Goal: Information Seeking & Learning: Find specific fact

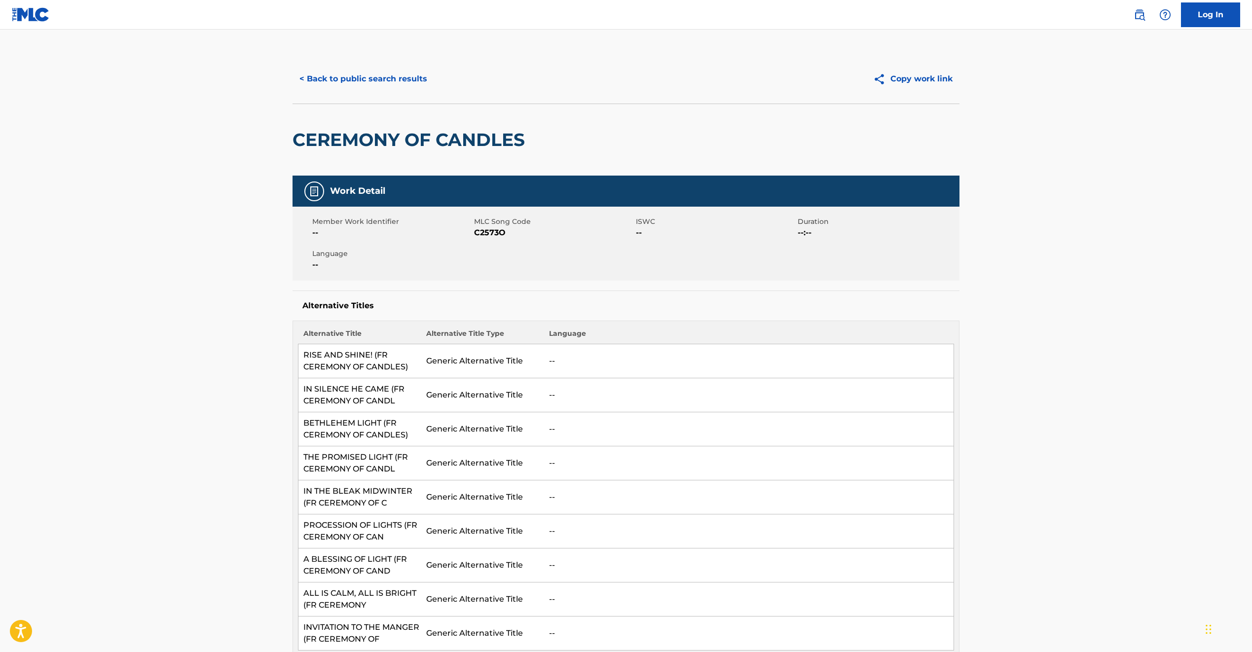
click at [332, 76] on button "< Back to public search results" at bounding box center [363, 79] width 142 height 25
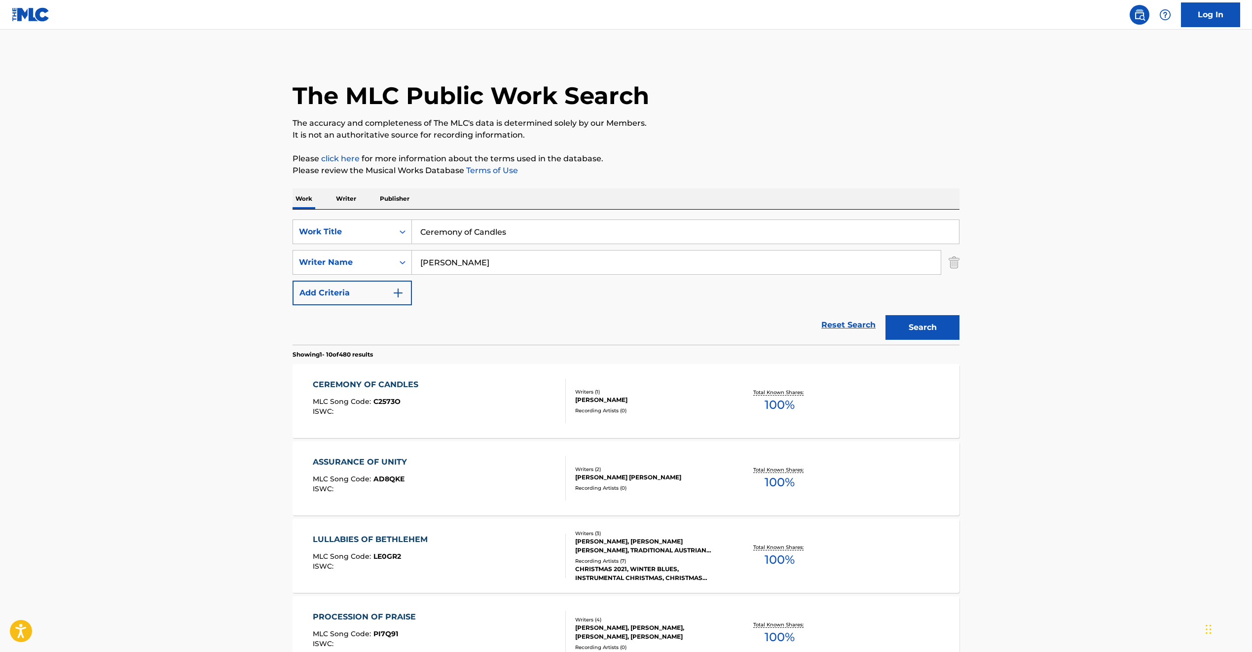
click at [430, 236] on input "Ceremony of Candles" at bounding box center [685, 232] width 547 height 24
paste input "BYE BYE BYE"
type input "BYE BYE BYE"
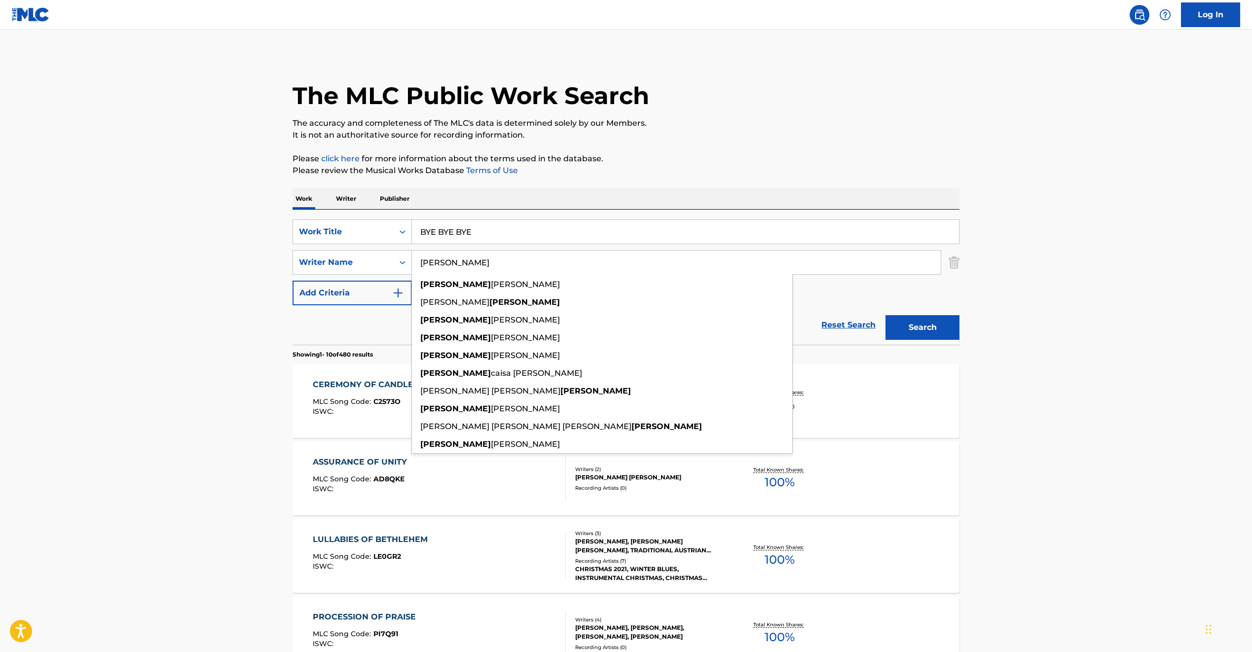
type input "[PERSON_NAME]"
click at [885, 315] on button "Search" at bounding box center [922, 327] width 74 height 25
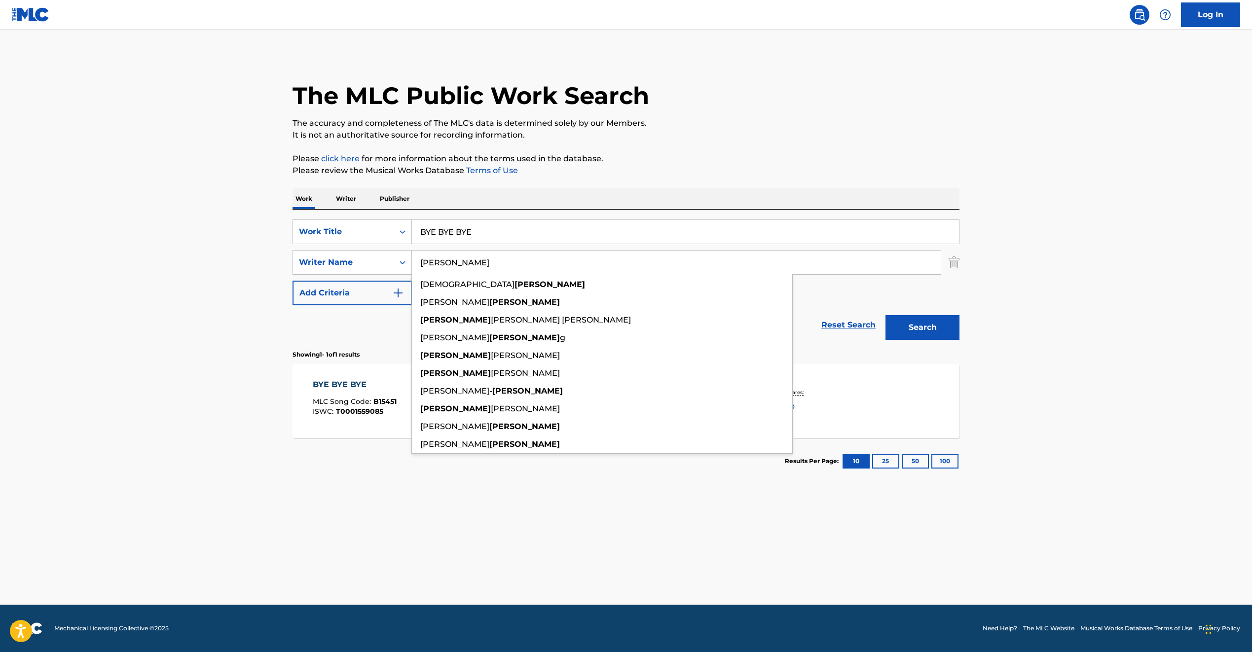
click at [222, 296] on main "The MLC Public Work Search The accuracy and completeness of The MLC's data is d…" at bounding box center [626, 317] width 1252 height 575
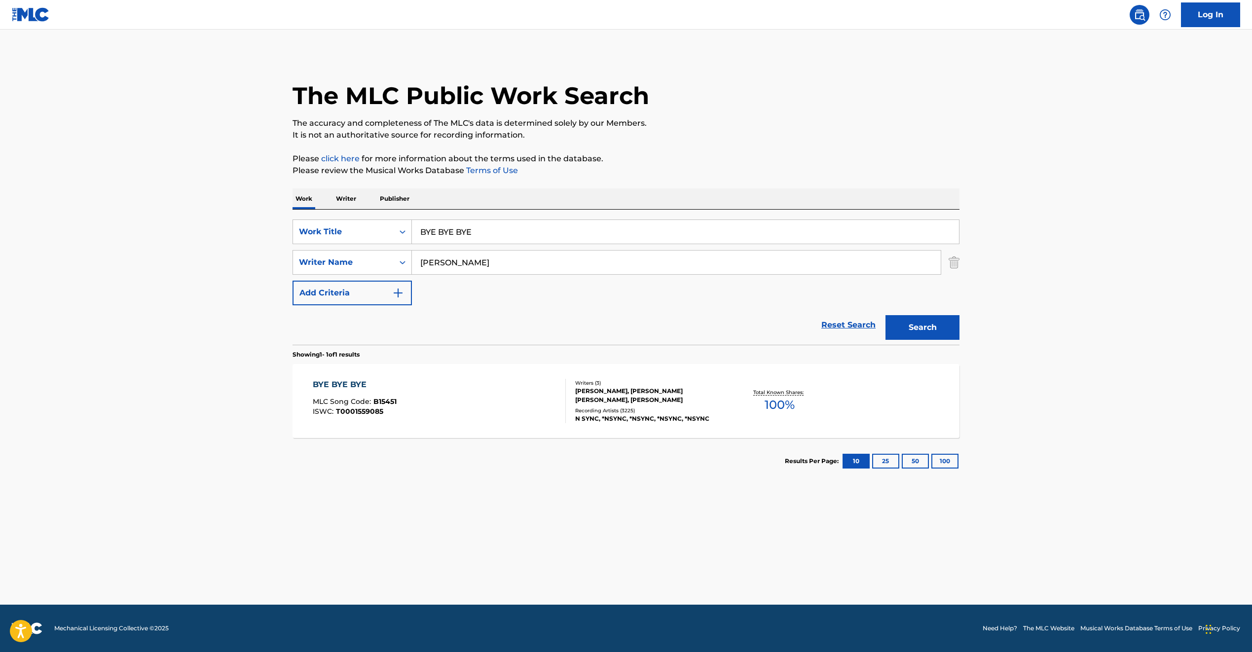
click at [473, 422] on div "BYE BYE BYE MLC Song Code : B15451 ISWC : T0001559085" at bounding box center [440, 401] width 254 height 44
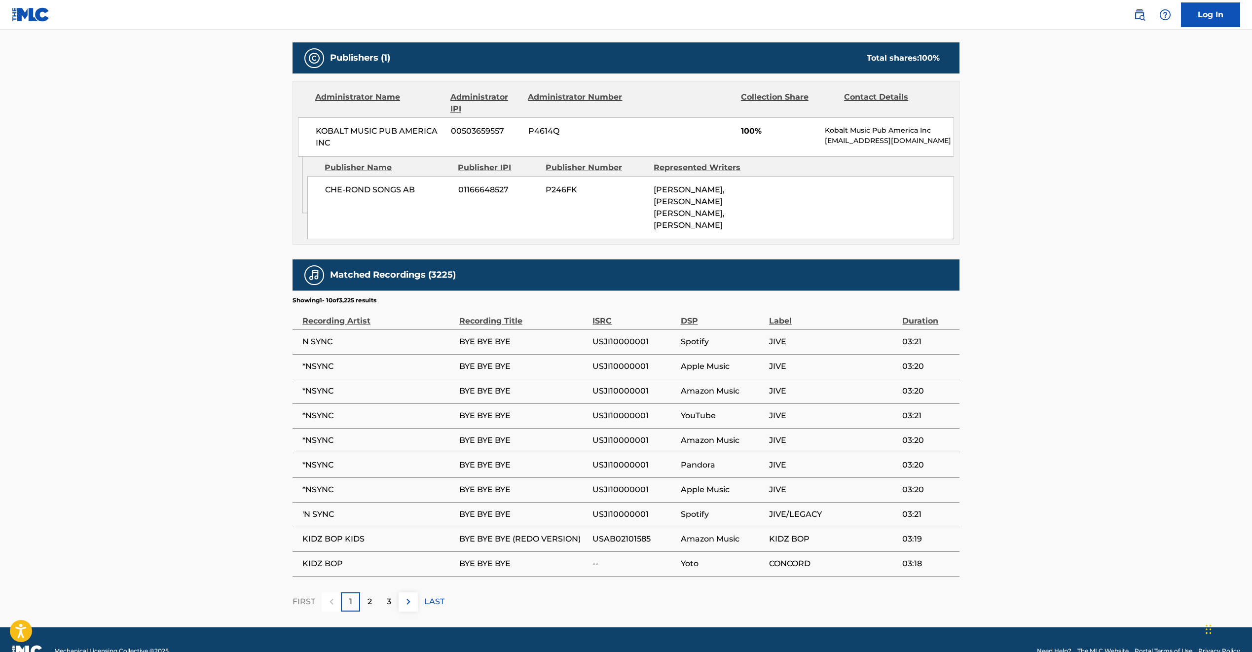
scroll to position [436, 0]
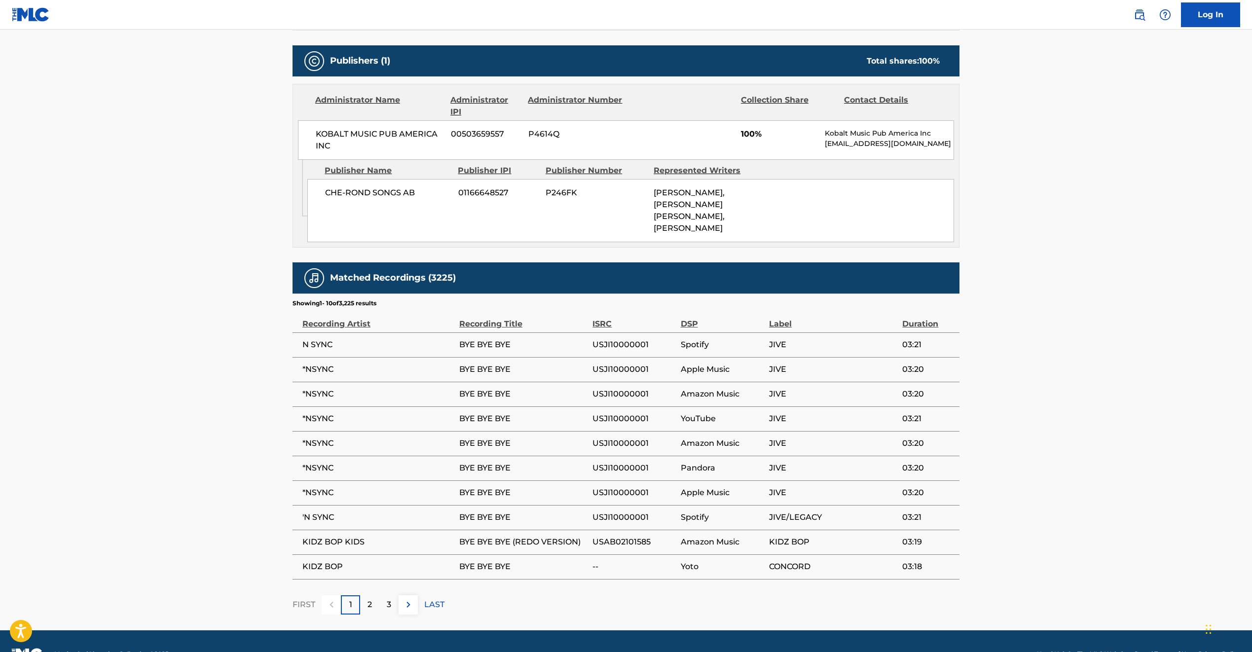
click at [322, 518] on span "'N SYNC" at bounding box center [378, 517] width 152 height 12
copy div "'N SYNC"
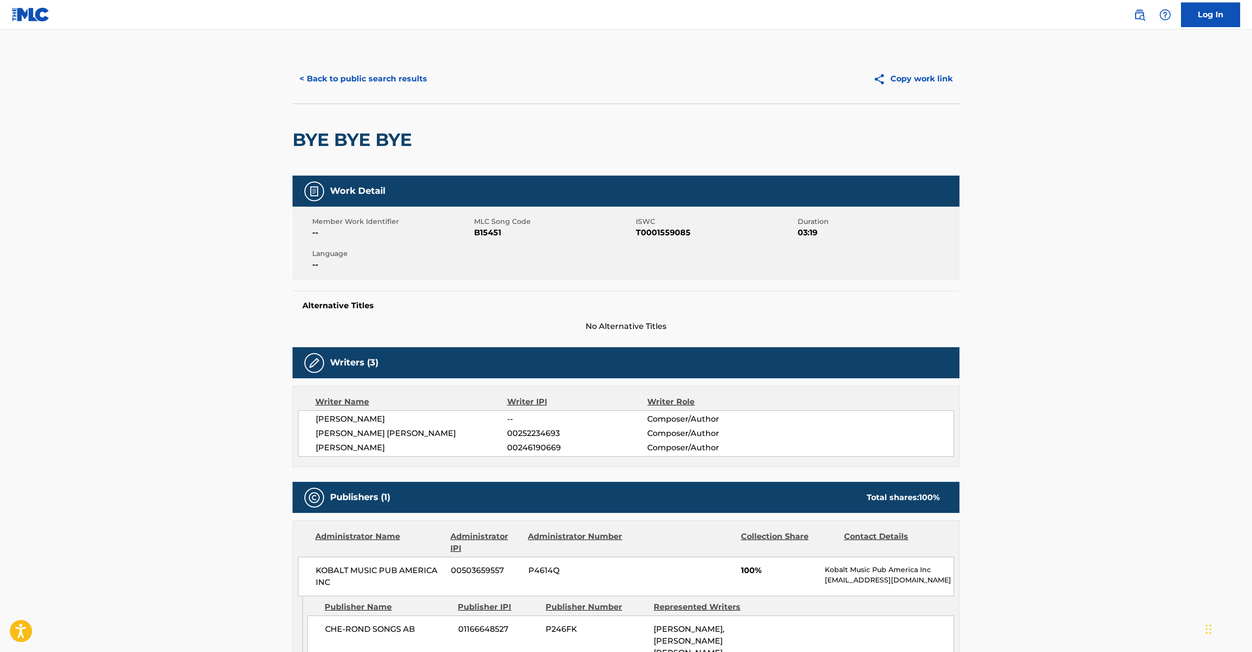
click at [369, 81] on button "< Back to public search results" at bounding box center [363, 79] width 142 height 25
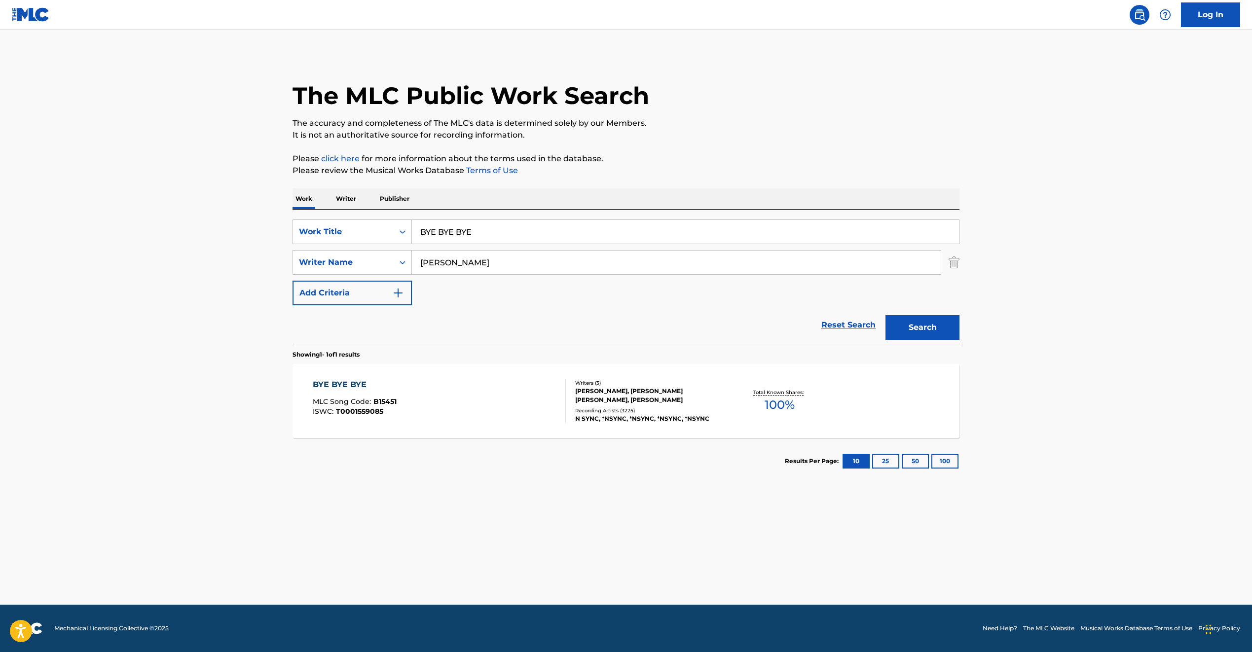
click at [462, 224] on input "BYE BYE BYE" at bounding box center [685, 232] width 547 height 24
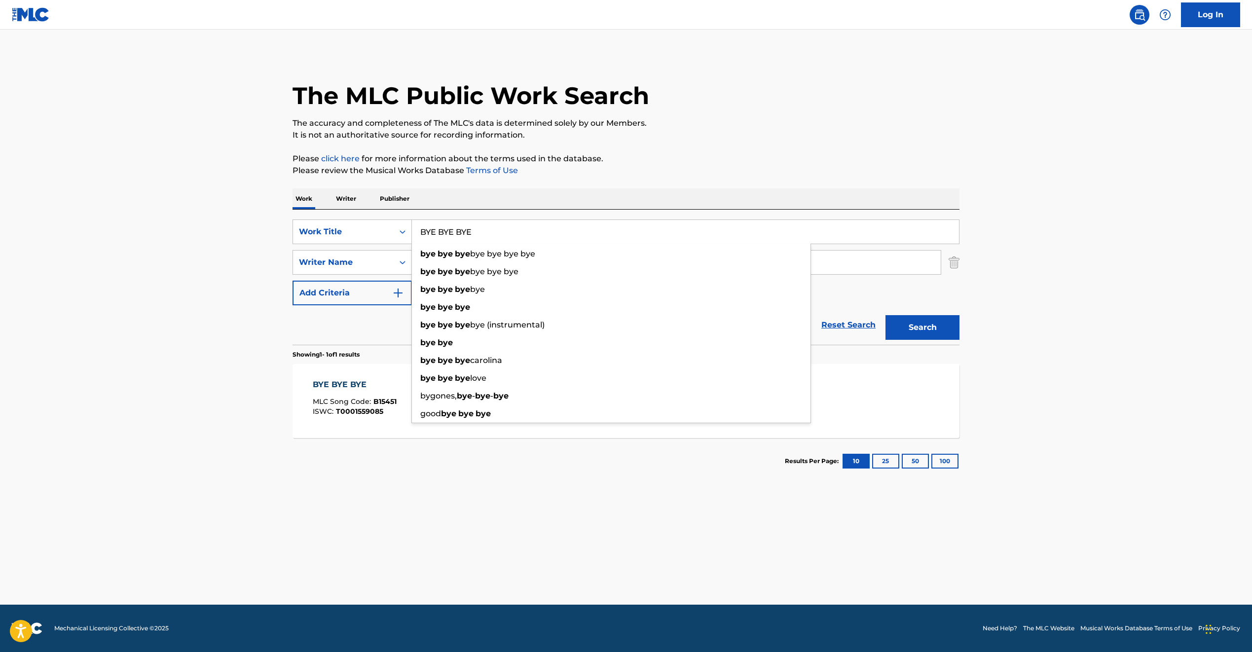
paste input "RUMOUR HAS IT"
type input "RUMOUR HAS IT"
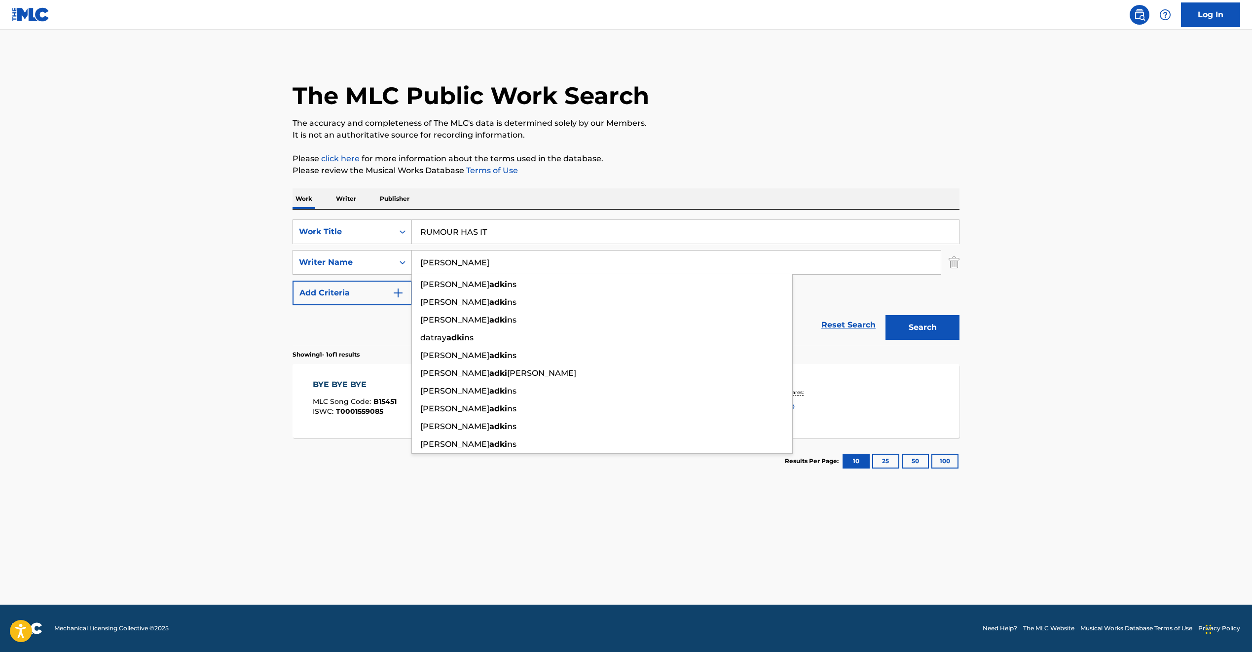
type input "[PERSON_NAME]"
click at [885, 315] on button "Search" at bounding box center [922, 327] width 74 height 25
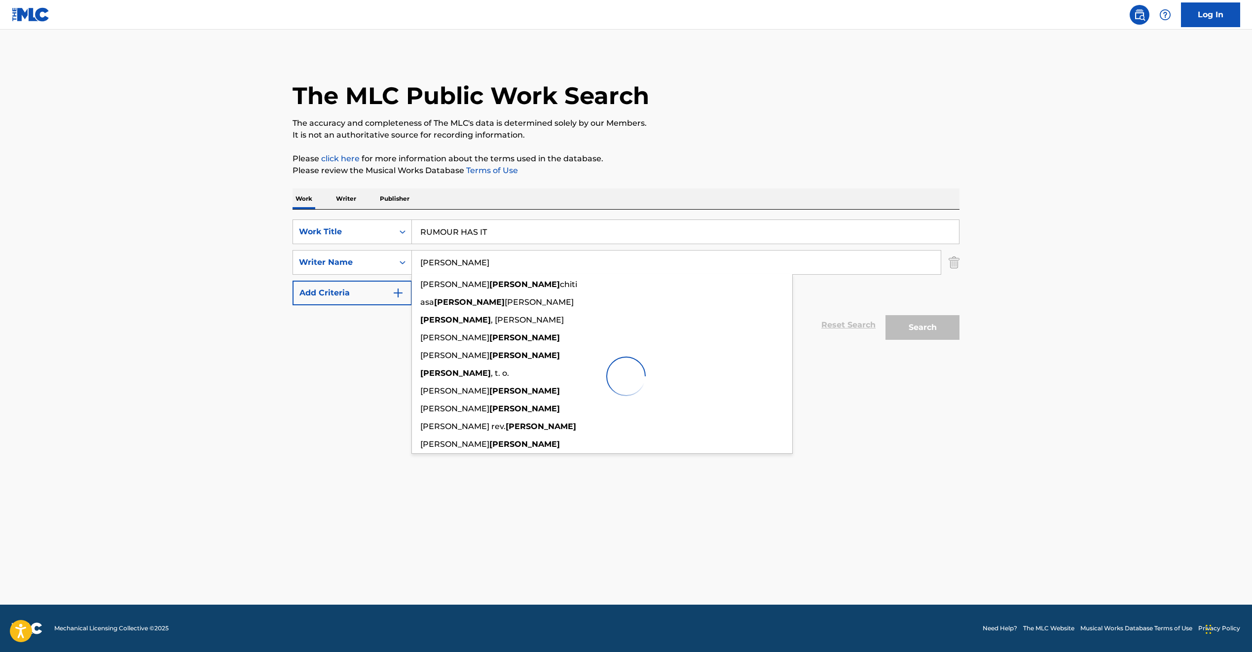
click at [256, 343] on main "The MLC Public Work Search The accuracy and completeness of The MLC's data is d…" at bounding box center [626, 317] width 1252 height 575
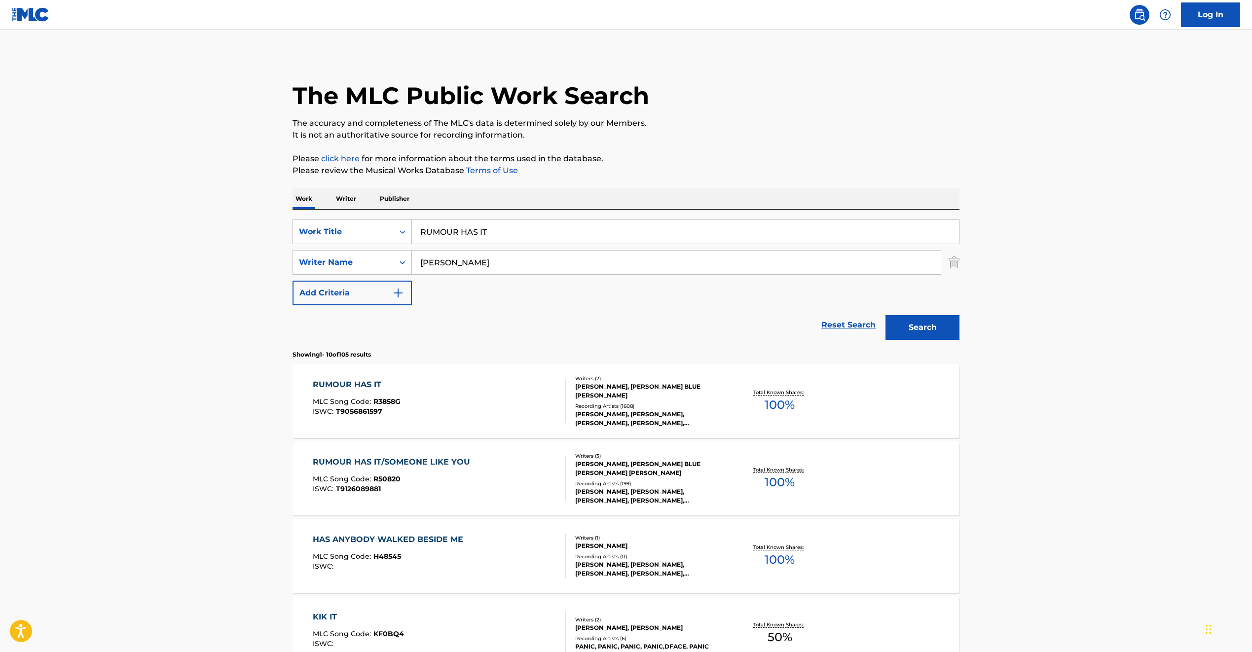
click at [399, 404] on div "MLC Song Code : R3858G" at bounding box center [357, 403] width 88 height 10
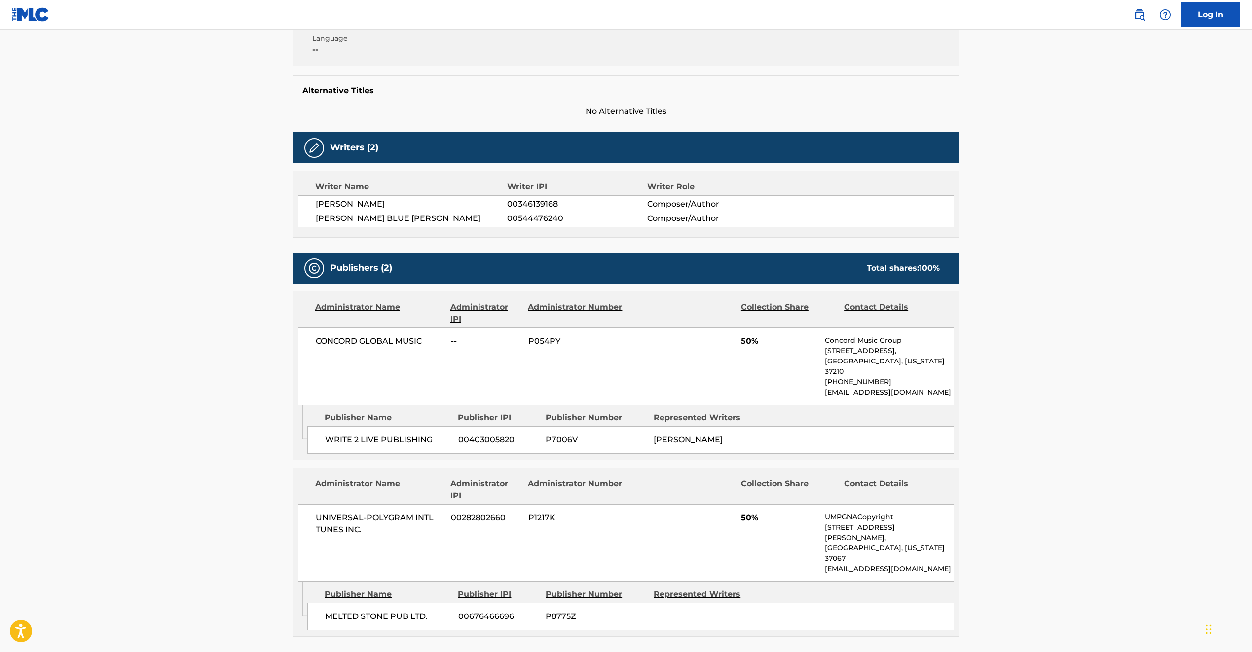
scroll to position [236, 0]
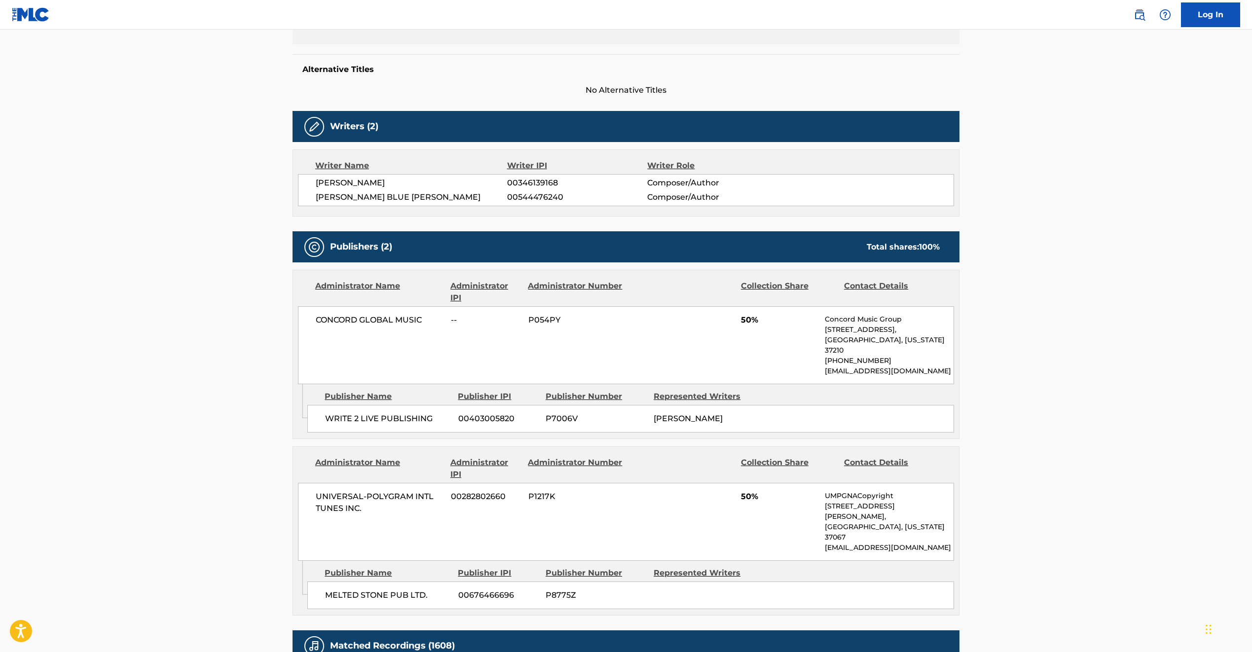
click at [330, 321] on span "CONCORD GLOBAL MUSIC" at bounding box center [380, 320] width 128 height 12
copy div "CONCORD GLOBAL MUSIC"
